Goal: Check status: Check status

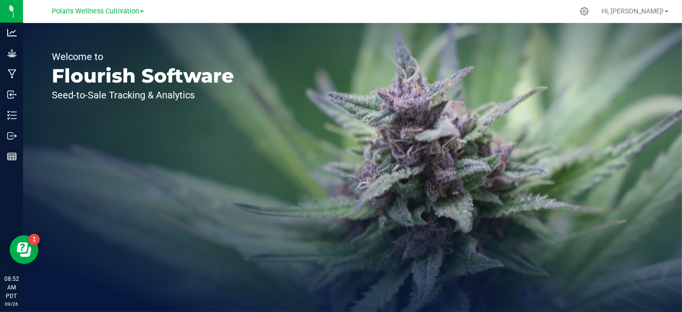
click at [141, 13] on link "Polaris Wellness Cultivation" at bounding box center [98, 10] width 92 height 9
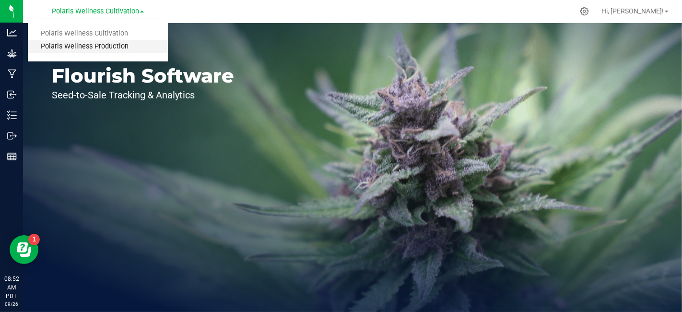
click at [120, 52] on link "Polaris Wellness Production" at bounding box center [98, 46] width 140 height 13
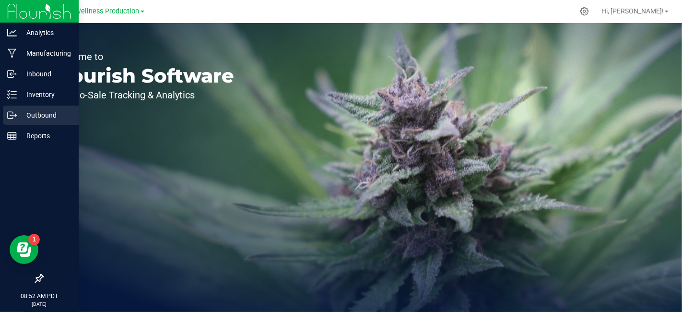
click at [19, 116] on p "Outbound" at bounding box center [46, 115] width 58 height 12
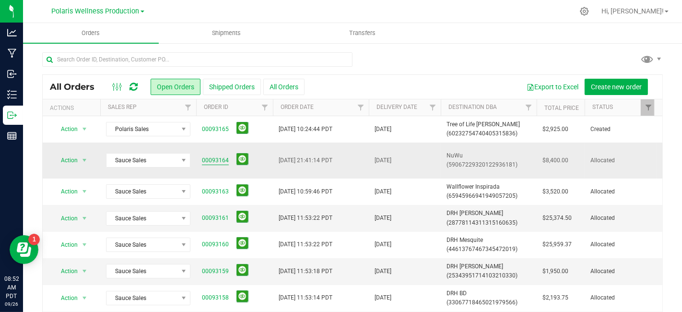
click at [210, 158] on link "00093164" at bounding box center [215, 160] width 27 height 9
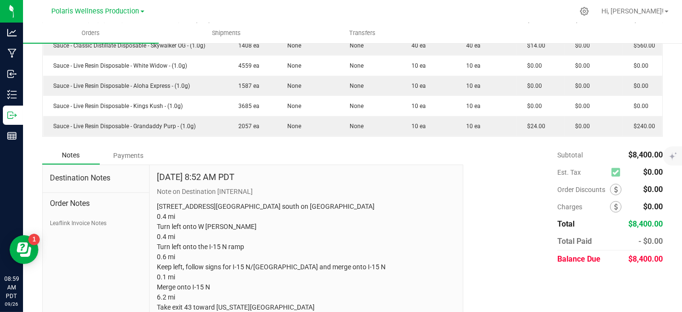
scroll to position [539, 0]
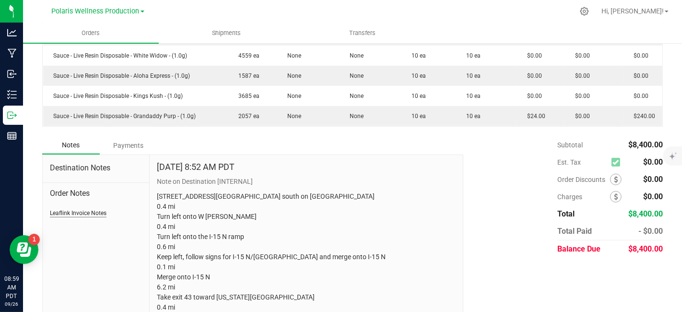
click at [90, 211] on button "Leaflink Invoice Notes" at bounding box center [78, 213] width 57 height 9
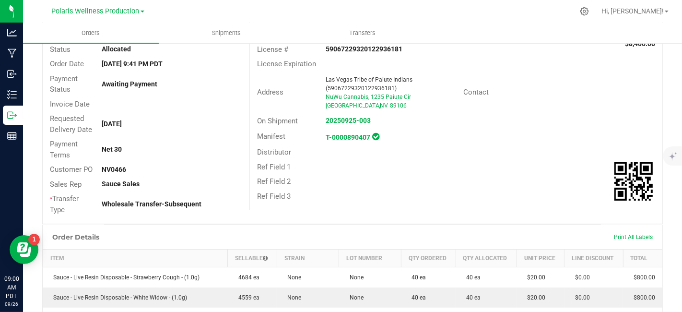
scroll to position [0, 0]
